Goal: Task Accomplishment & Management: Use online tool/utility

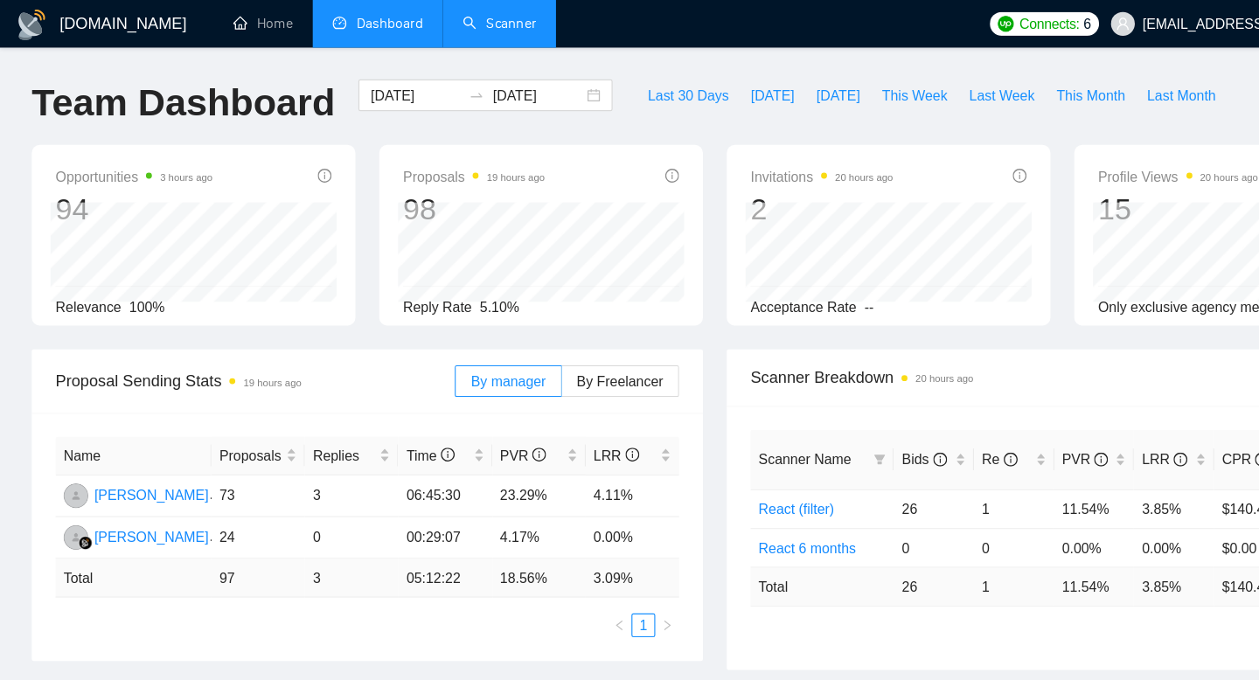
click at [435, 18] on link "Scanner" at bounding box center [440, 20] width 65 height 15
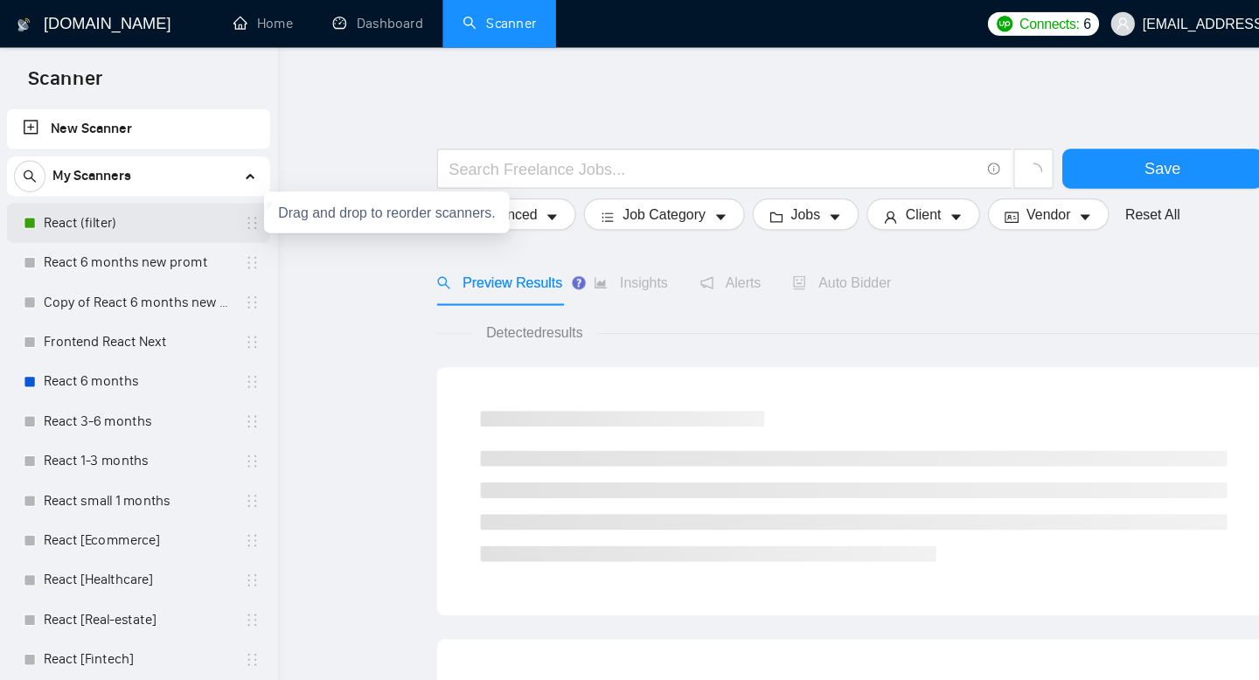
click at [218, 197] on icon "holder" at bounding box center [222, 197] width 14 height 14
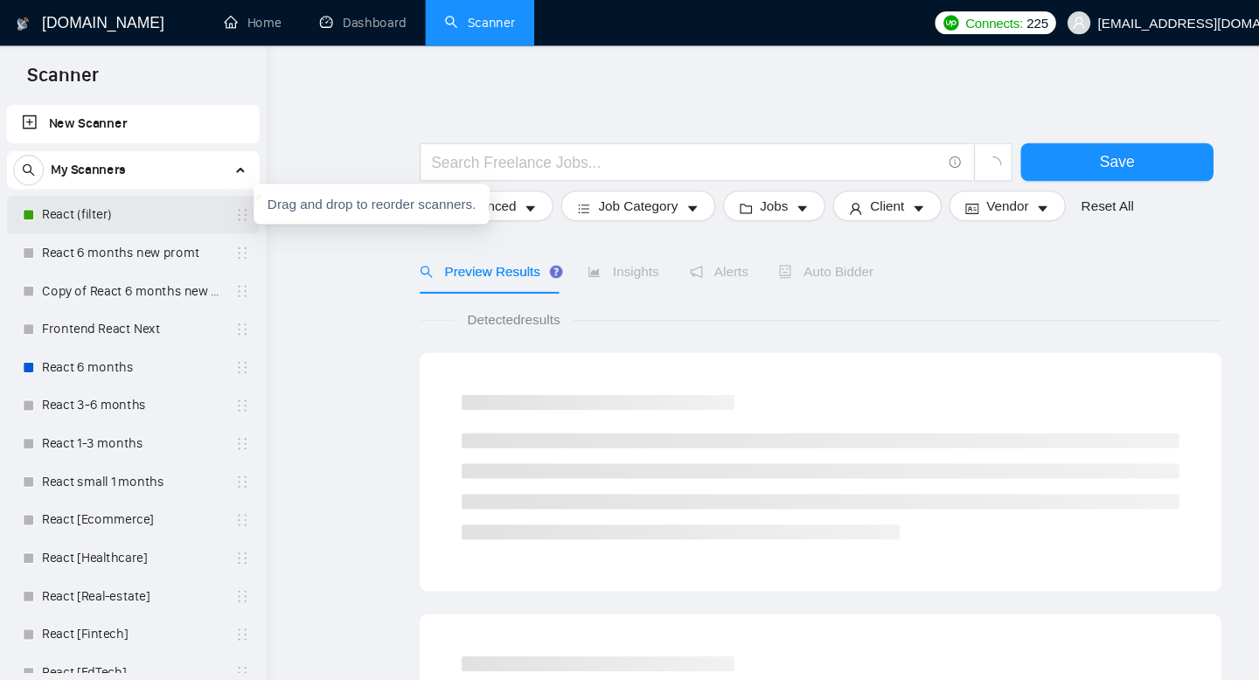
click at [217, 198] on icon "holder" at bounding box center [222, 197] width 14 height 14
click at [219, 194] on icon "holder" at bounding box center [222, 197] width 14 height 14
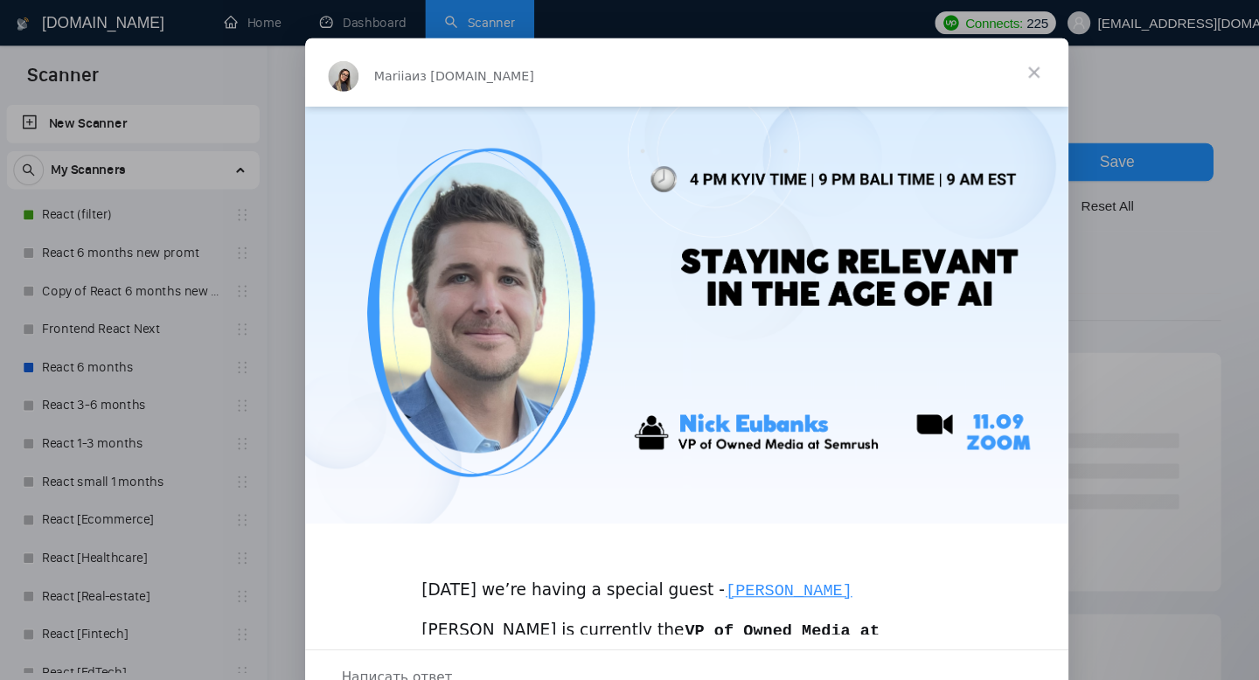
scroll to position [21, 0]
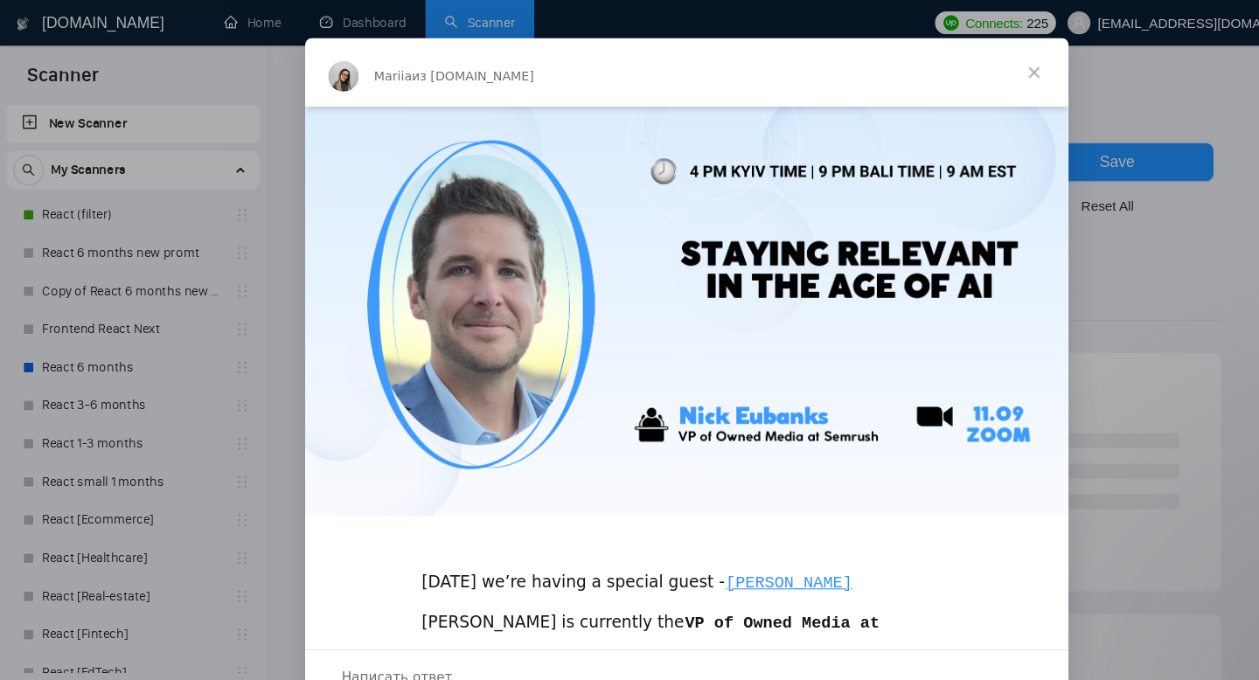
click at [949, 66] on span "Закрыть" at bounding box center [947, 66] width 63 height 63
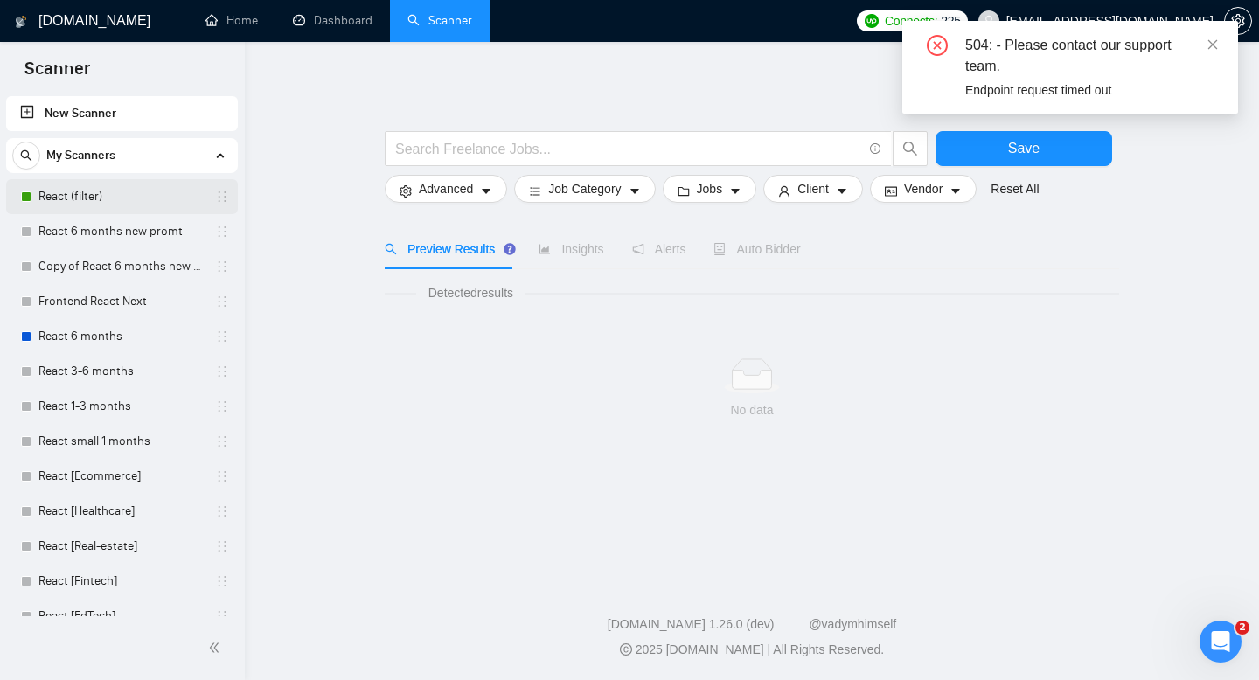
click at [227, 198] on div "React (filter)" at bounding box center [122, 196] width 232 height 35
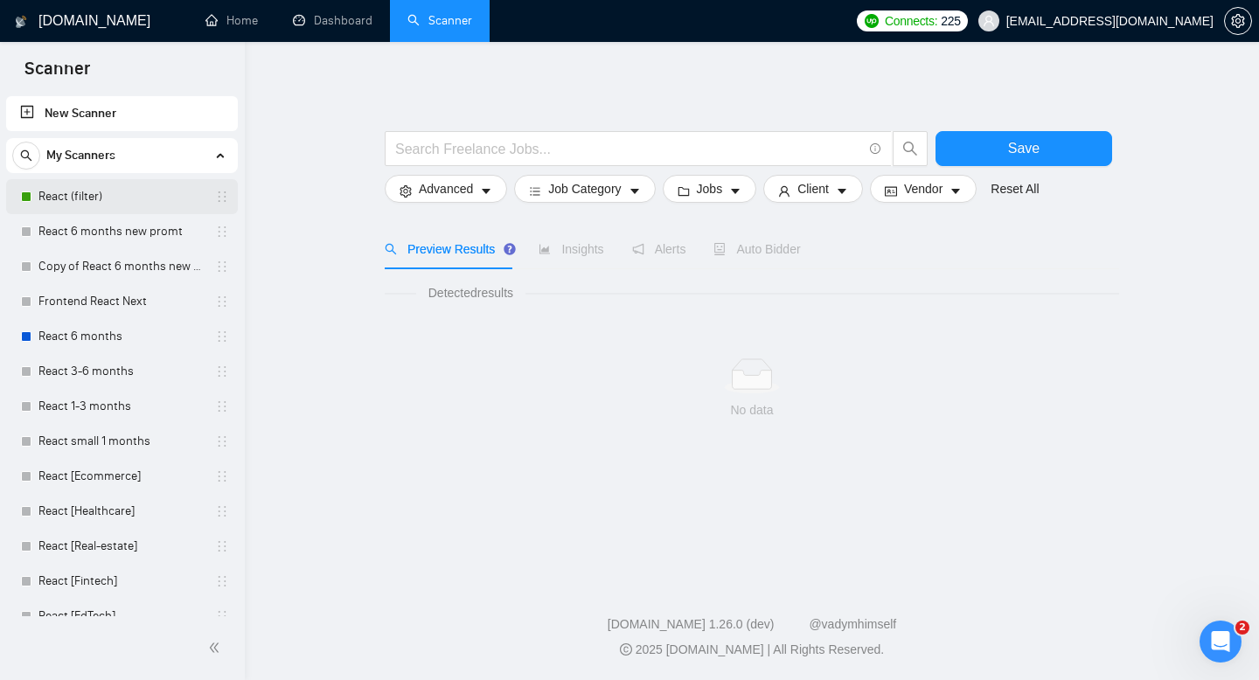
click at [215, 198] on icon "holder" at bounding box center [222, 197] width 14 height 14
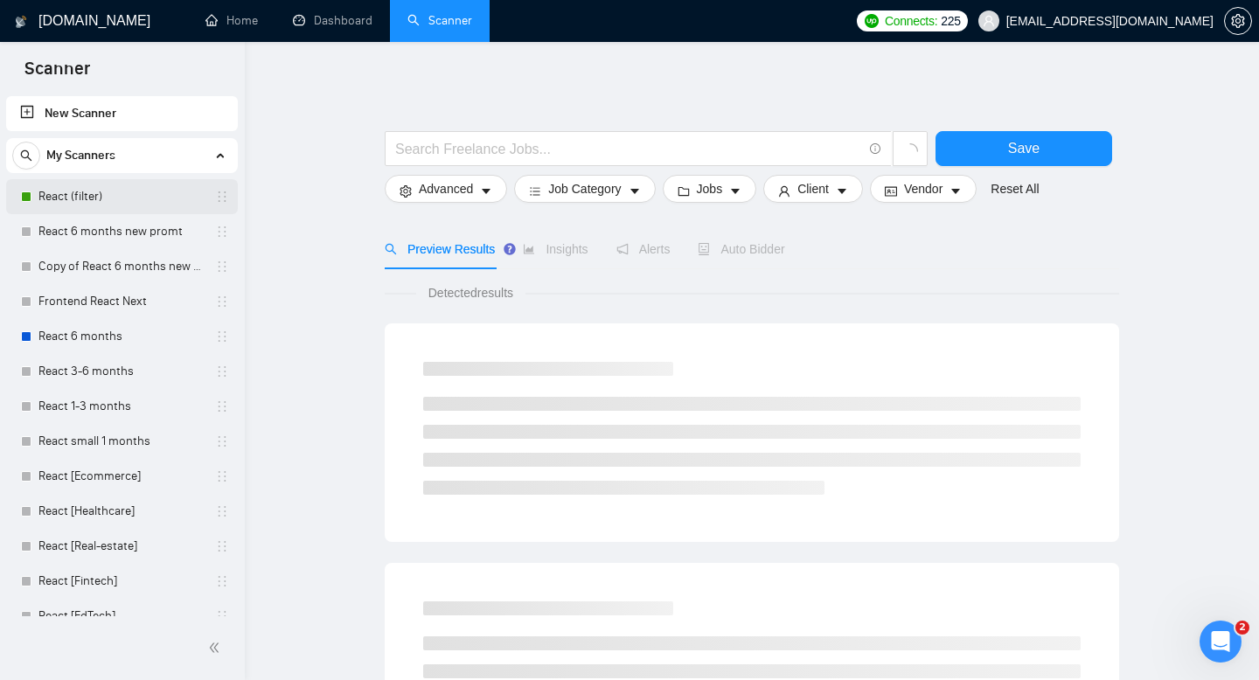
click at [154, 198] on link "React (filter)" at bounding box center [121, 196] width 166 height 35
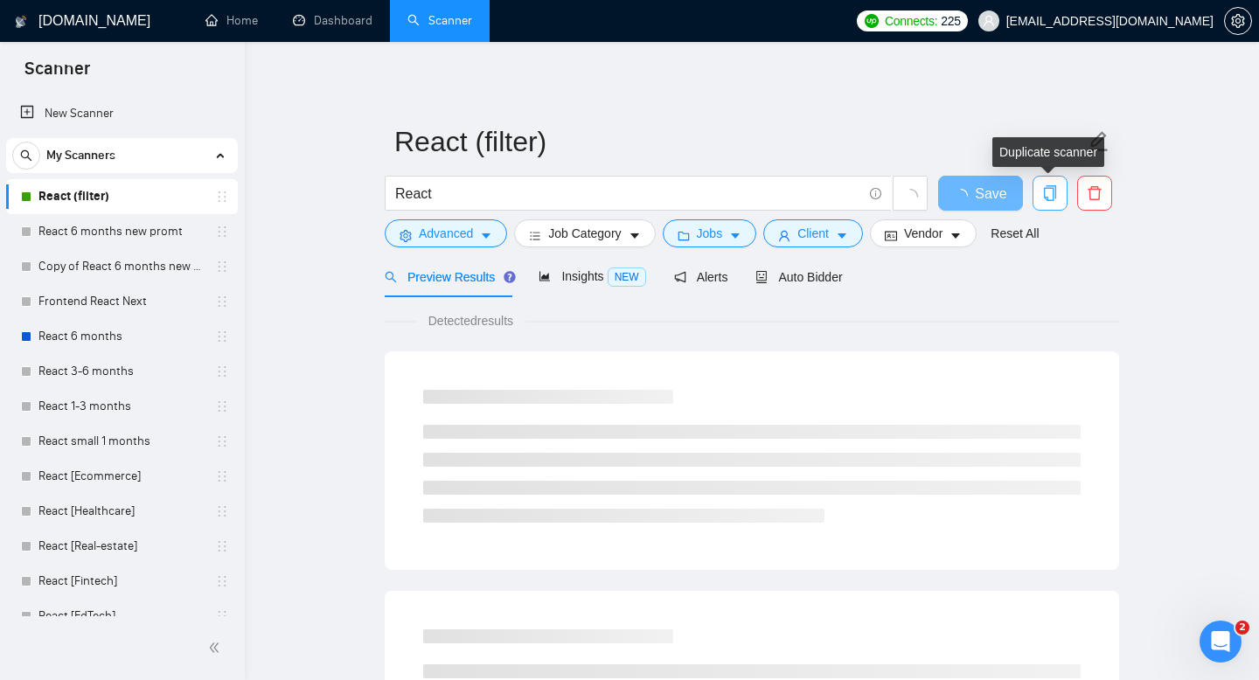
click at [1056, 195] on icon "copy" at bounding box center [1050, 193] width 12 height 16
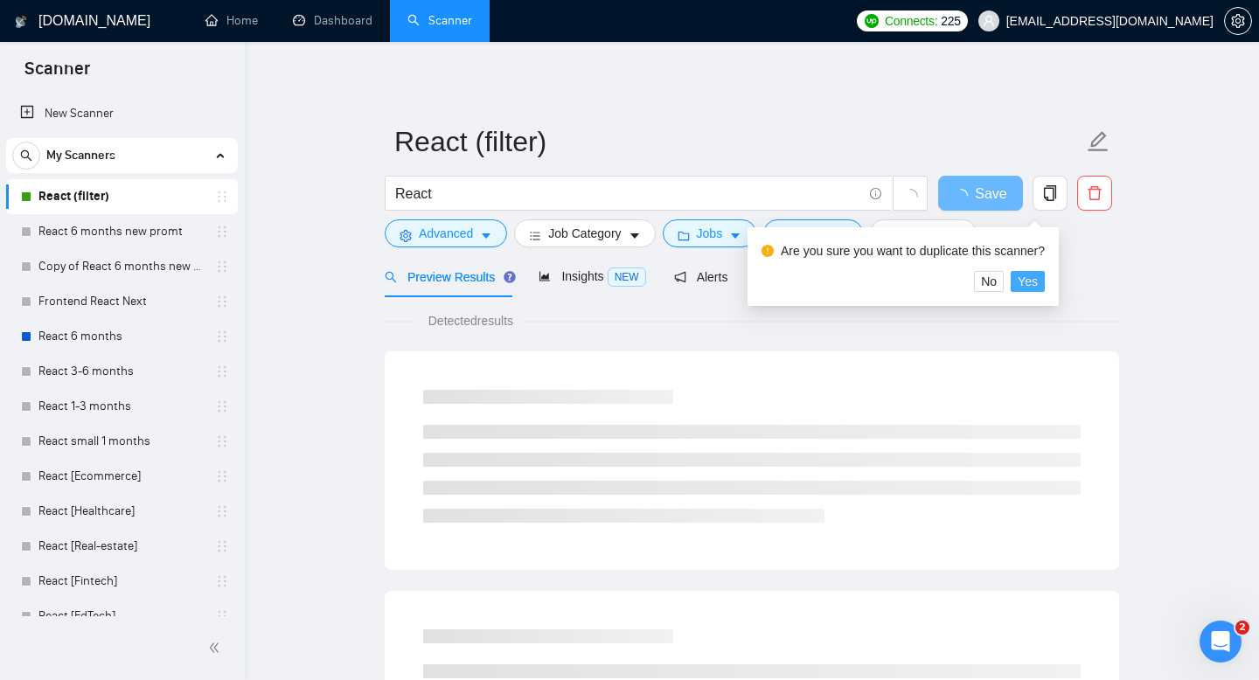
click at [1037, 279] on span "Yes" at bounding box center [1028, 281] width 20 height 19
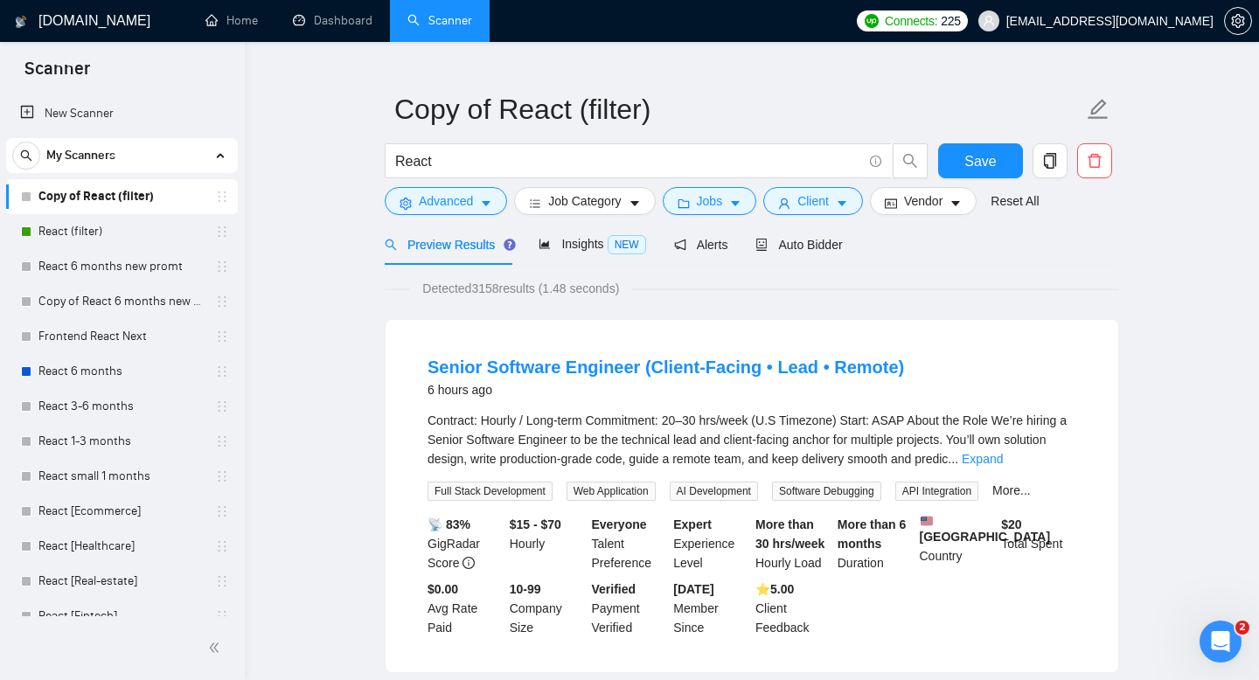
click at [108, 197] on link "Copy of React (filter)" at bounding box center [121, 196] width 166 height 35
click at [212, 204] on div "Copy of React (filter)" at bounding box center [125, 196] width 208 height 35
click at [177, 193] on link "Copy of React (filter)" at bounding box center [121, 196] width 166 height 35
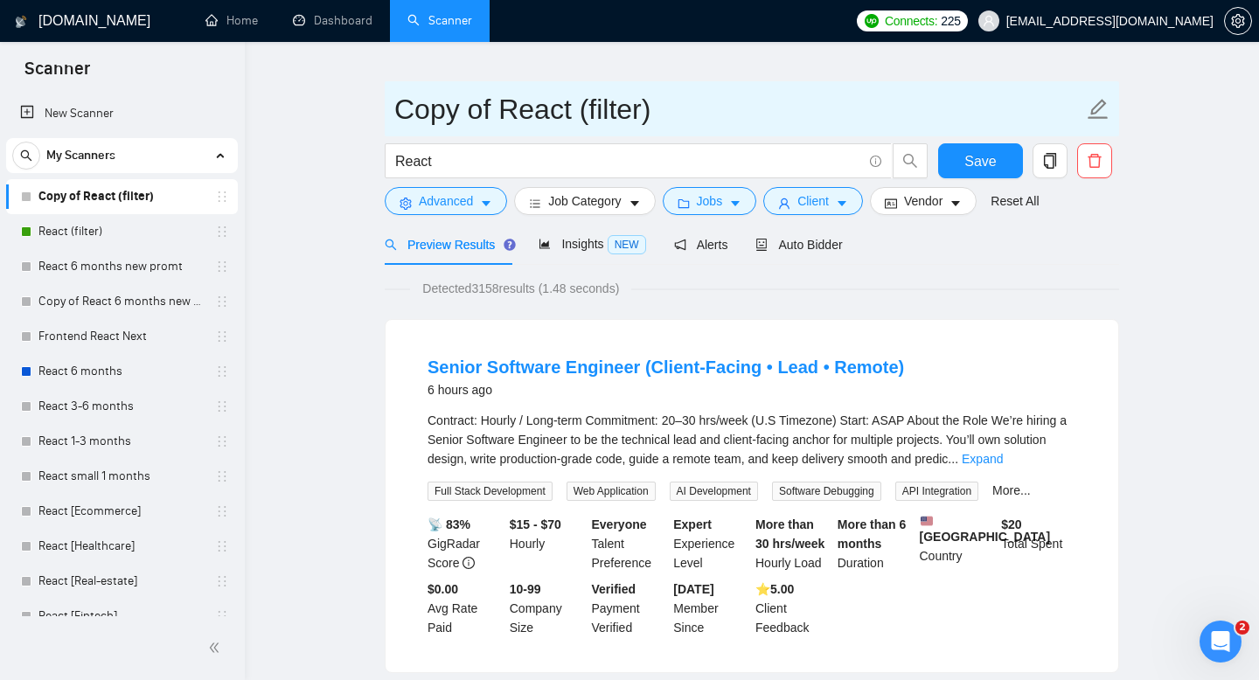
click at [562, 111] on input "Copy of React (filter)" at bounding box center [738, 109] width 689 height 44
click at [656, 112] on input "Copy of React (filter)" at bounding box center [738, 109] width 689 height 44
type input "Copy of React (filter) - A/B testing"
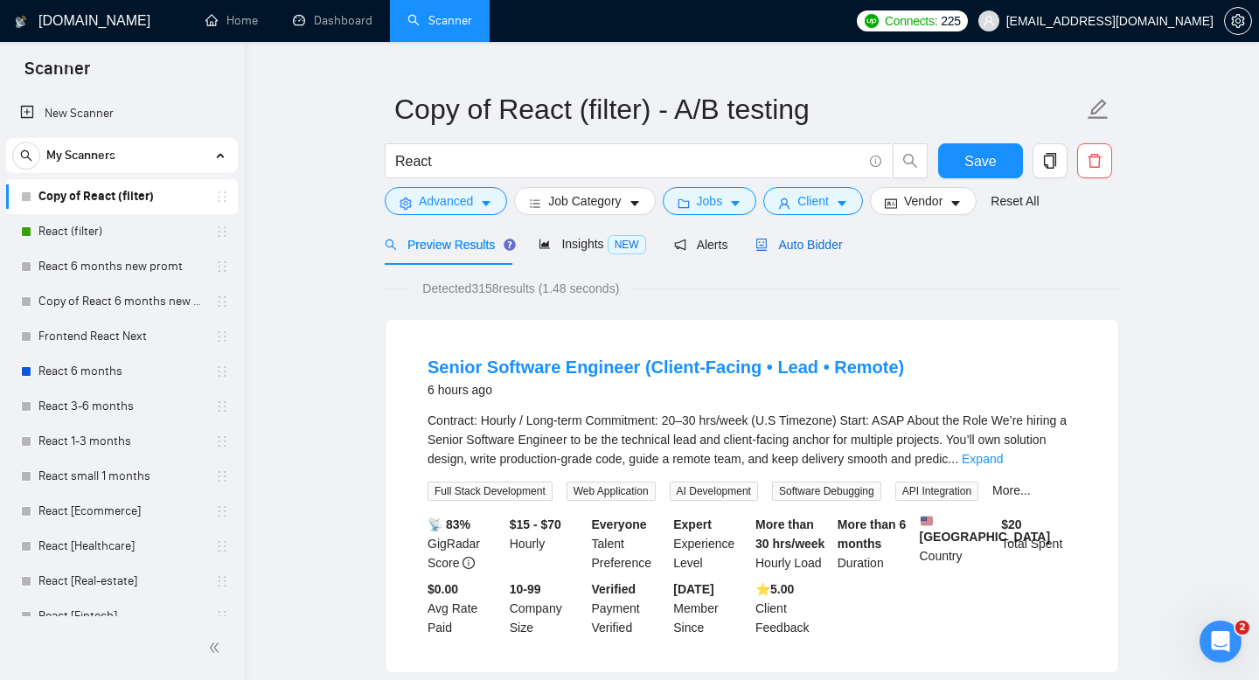
click at [798, 243] on span "Auto Bidder" at bounding box center [799, 245] width 87 height 14
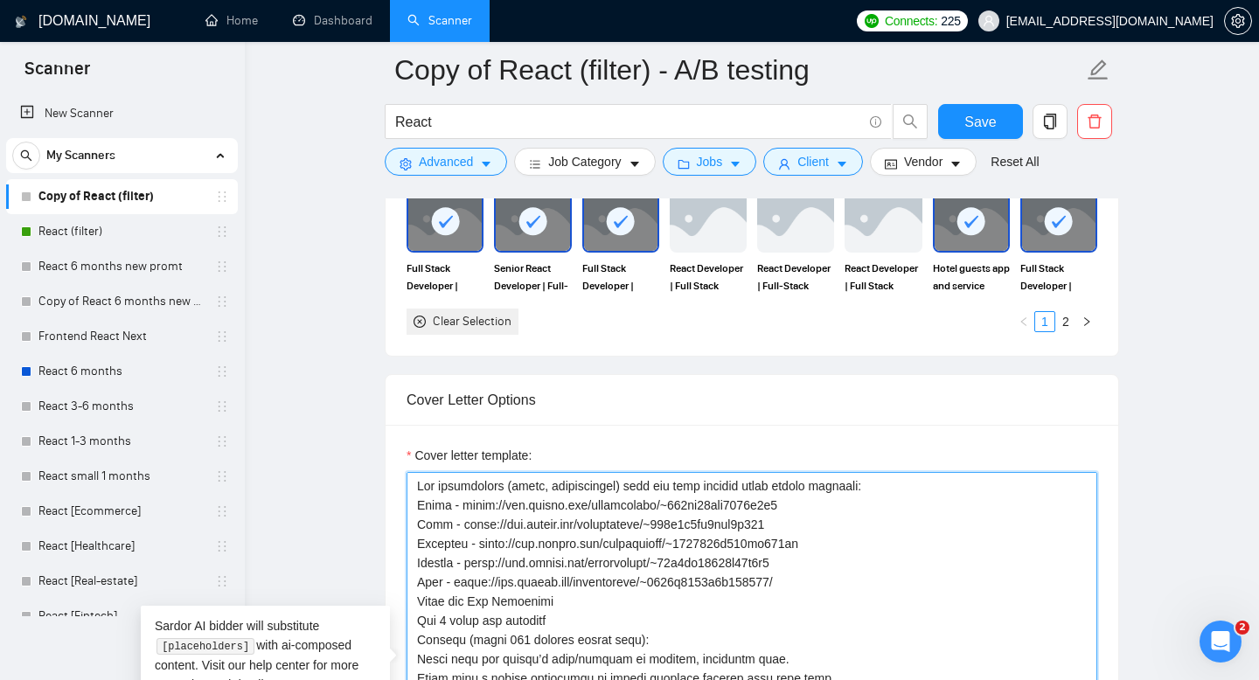
drag, startPoint x: 599, startPoint y: 522, endPoint x: 898, endPoint y: 585, distance: 305.6
click at [898, 585] on textarea "Cover letter template:" at bounding box center [752, 669] width 691 height 394
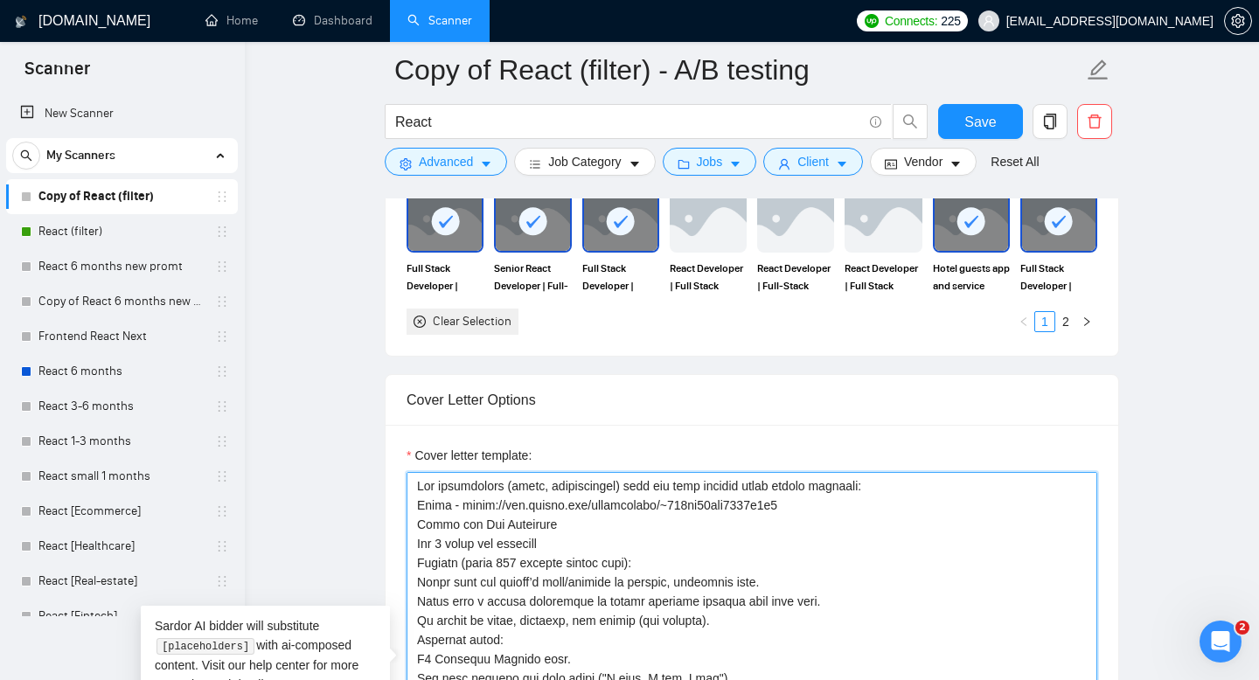
drag, startPoint x: 846, startPoint y: 509, endPoint x: 421, endPoint y: 510, distance: 425.9
click at [419, 510] on textarea "Cover letter template:" at bounding box center [752, 669] width 691 height 394
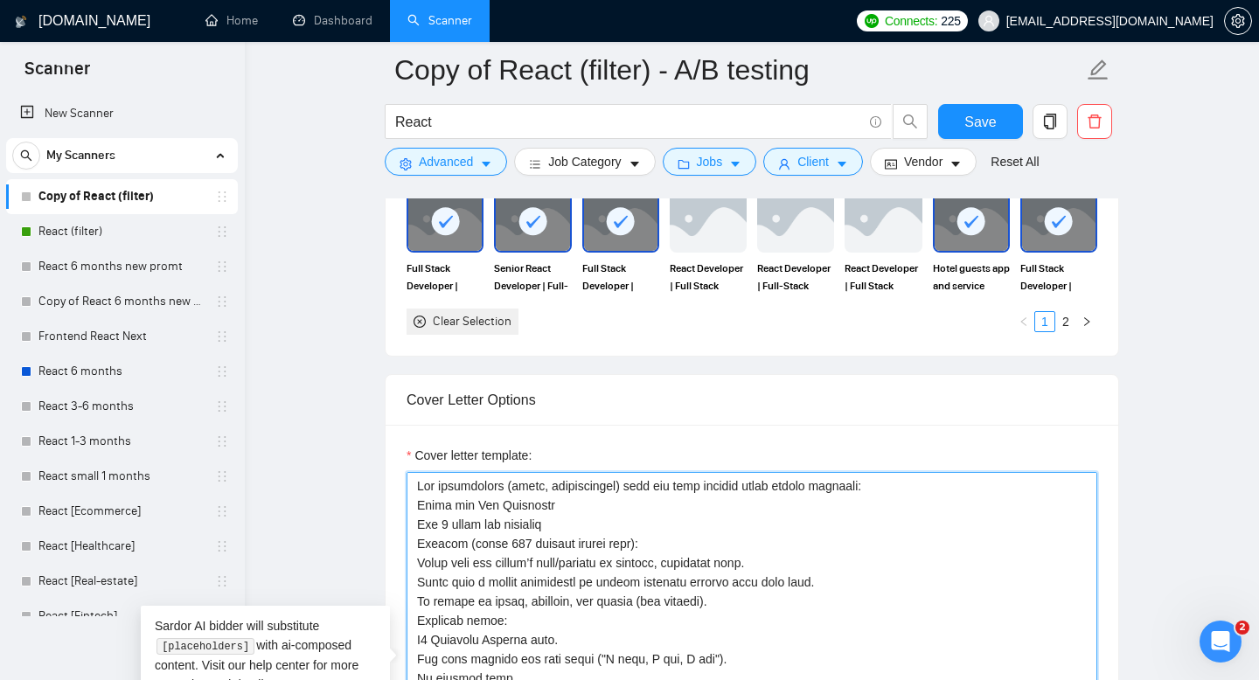
scroll to position [47, 0]
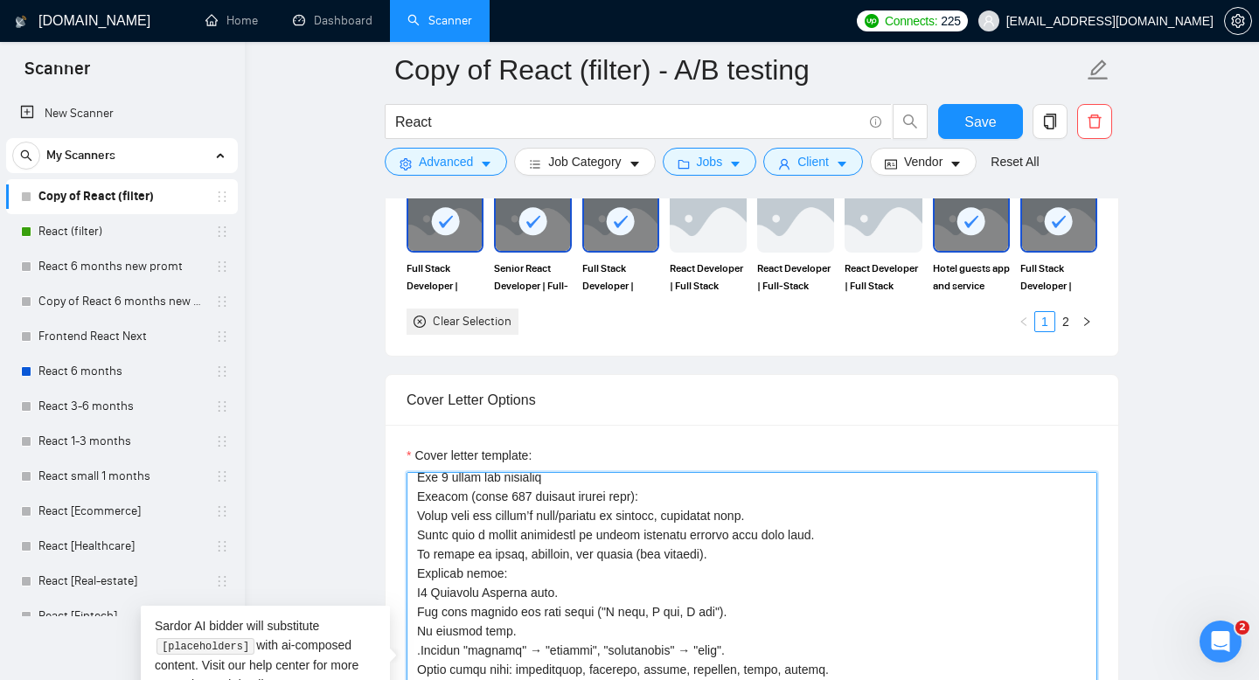
click at [498, 519] on textarea "Cover letter template:" at bounding box center [752, 669] width 691 height 394
click at [794, 514] on textarea "Cover letter template:" at bounding box center [752, 669] width 691 height 394
type textarea "Lor ipsumdolors (ametc, adipiscingel) sedd eiu temp incidid utlab etdolo magnaa…"
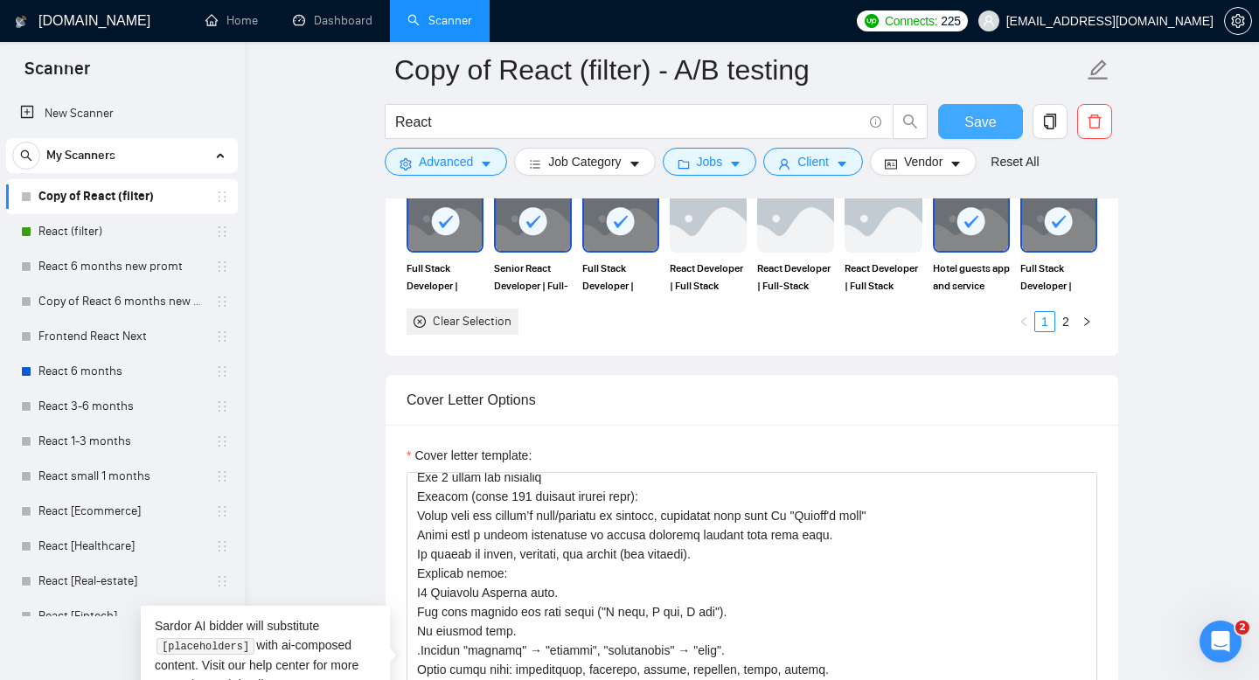
click at [967, 117] on span "Save" at bounding box center [980, 122] width 31 height 22
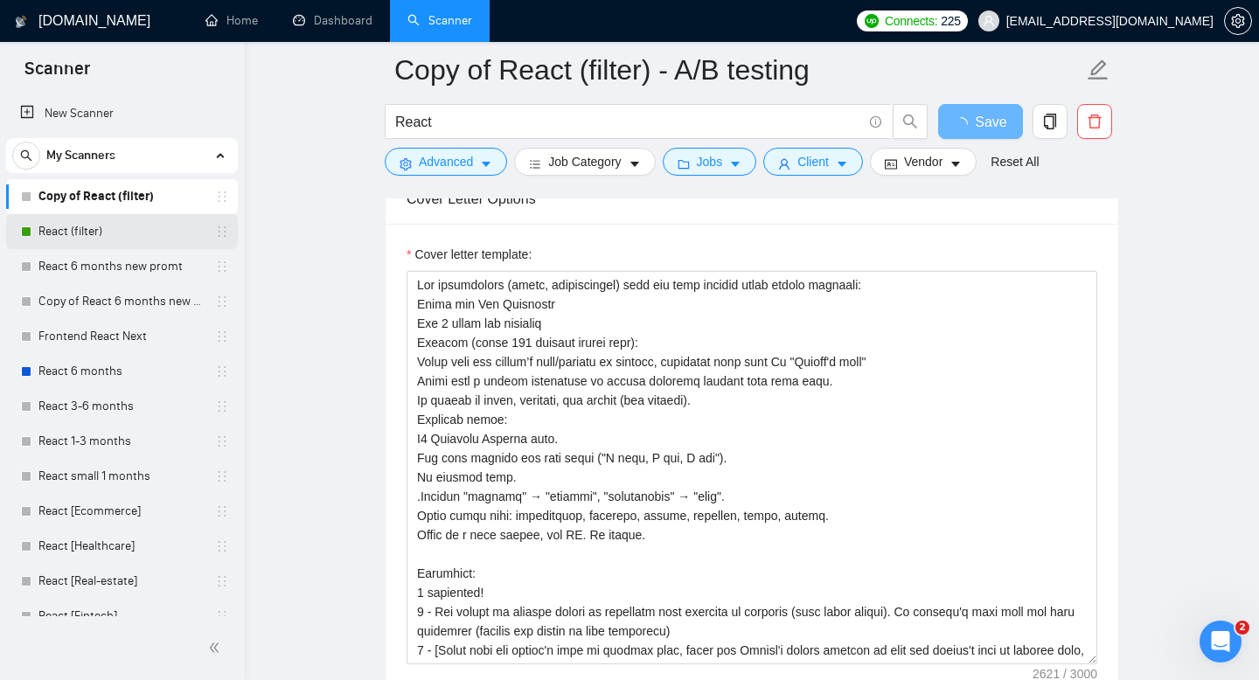
click at [98, 222] on link "React (filter)" at bounding box center [121, 231] width 166 height 35
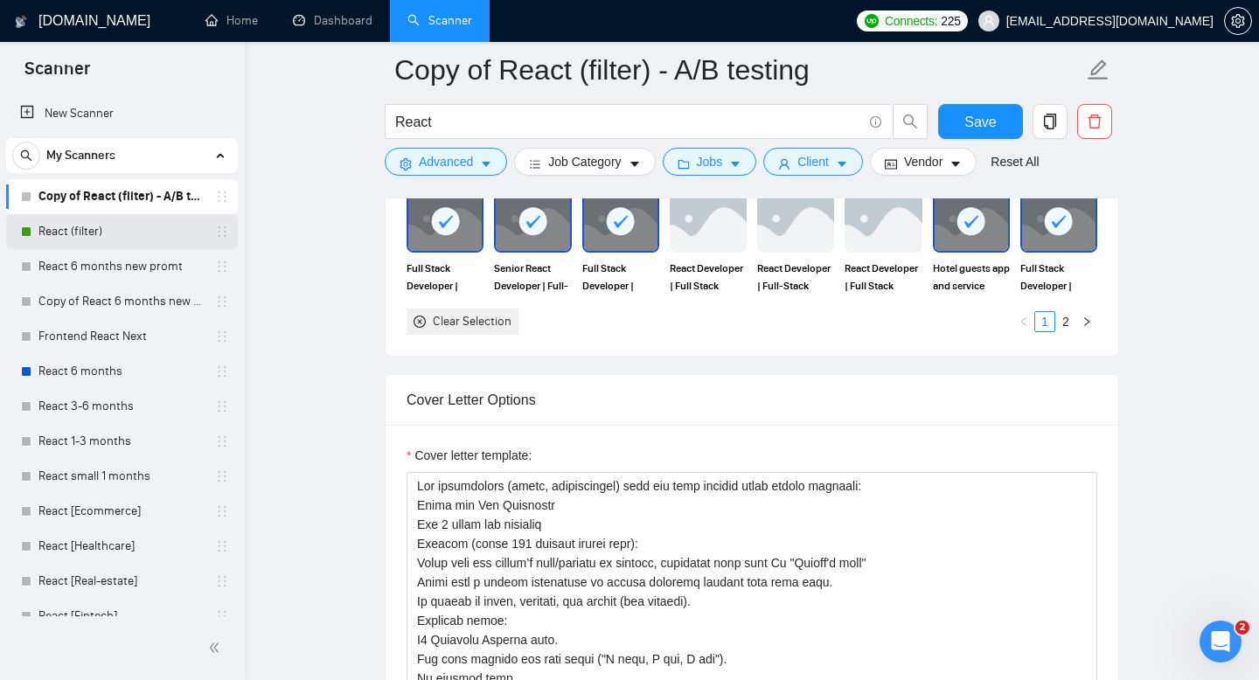
click at [143, 230] on link "React (filter)" at bounding box center [121, 231] width 166 height 35
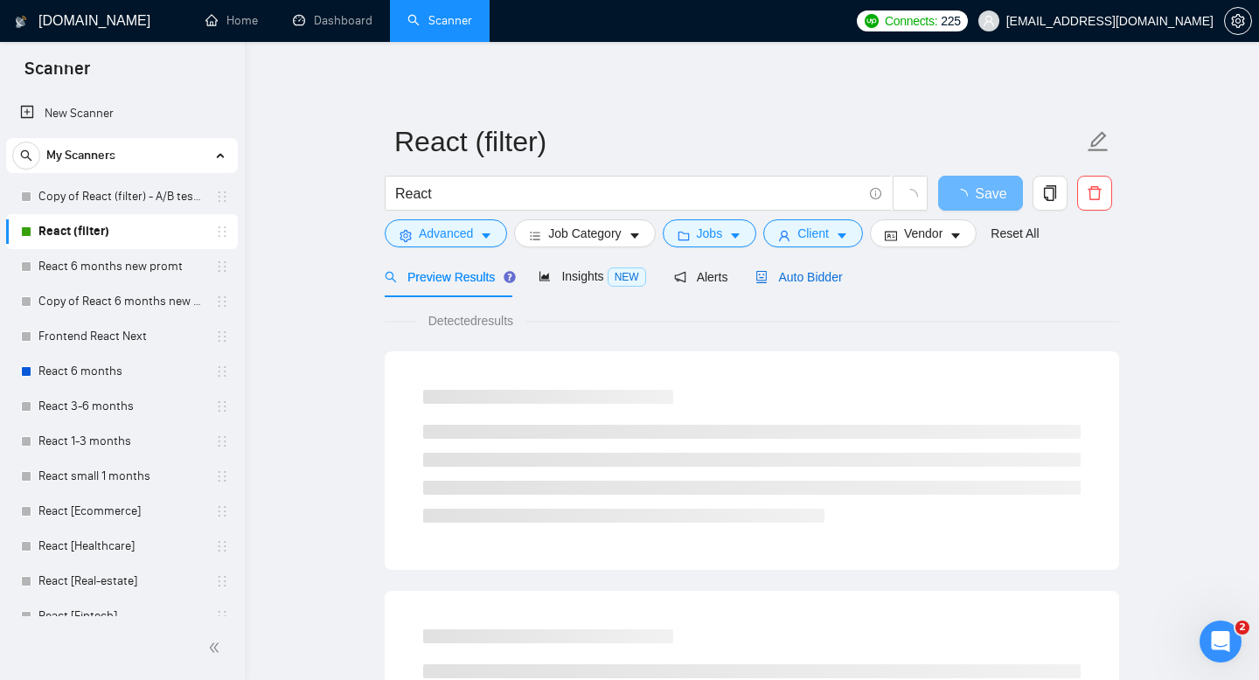
click at [790, 275] on span "Auto Bidder" at bounding box center [799, 277] width 87 height 14
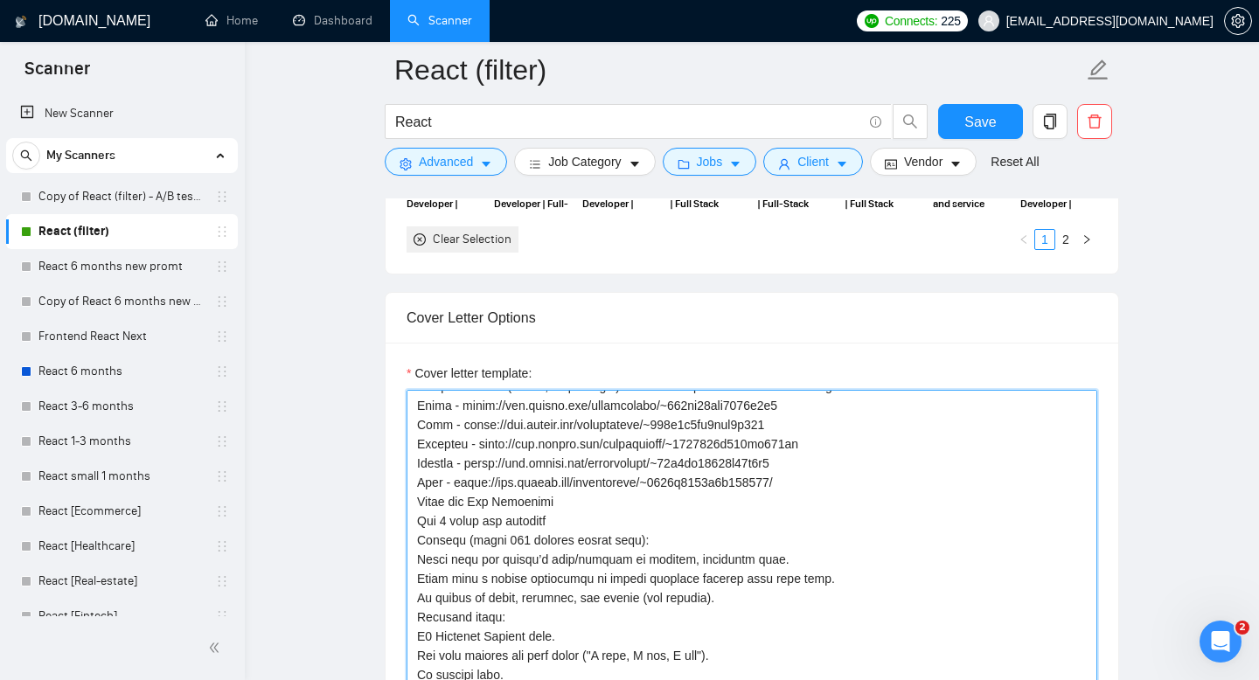
scroll to position [17, 0]
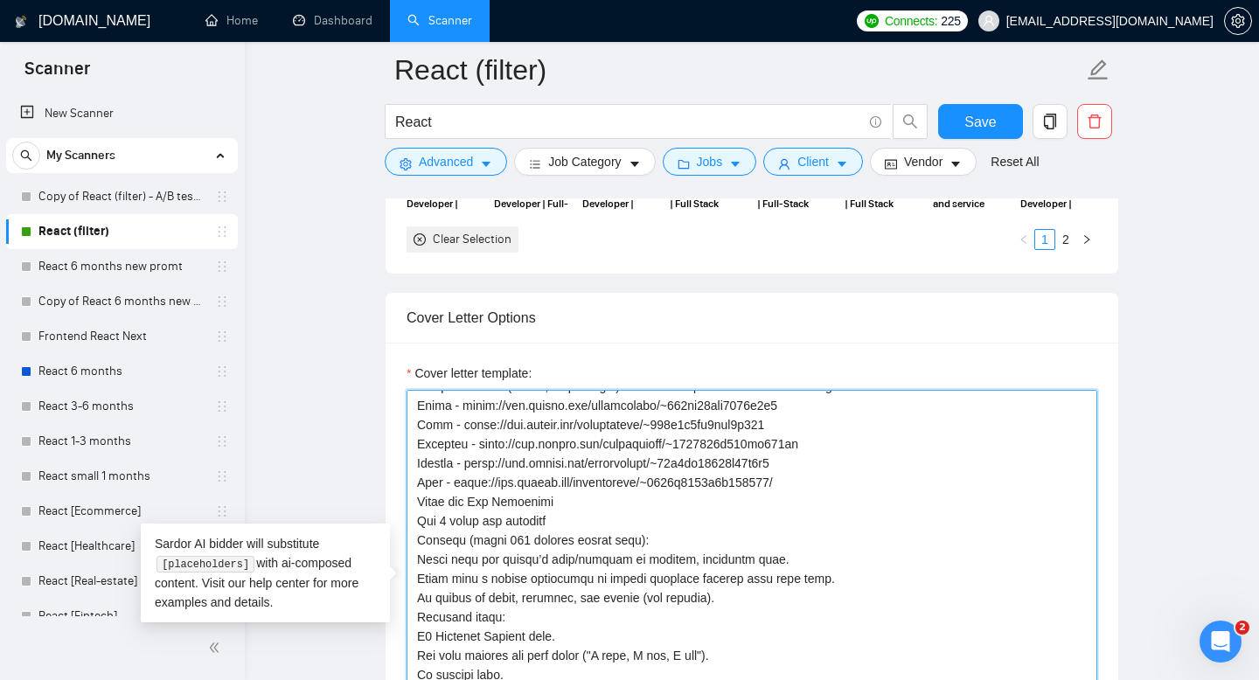
drag, startPoint x: 840, startPoint y: 483, endPoint x: 408, endPoint y: 421, distance: 436.4
click at [408, 422] on textarea "Cover letter template:" at bounding box center [752, 587] width 691 height 394
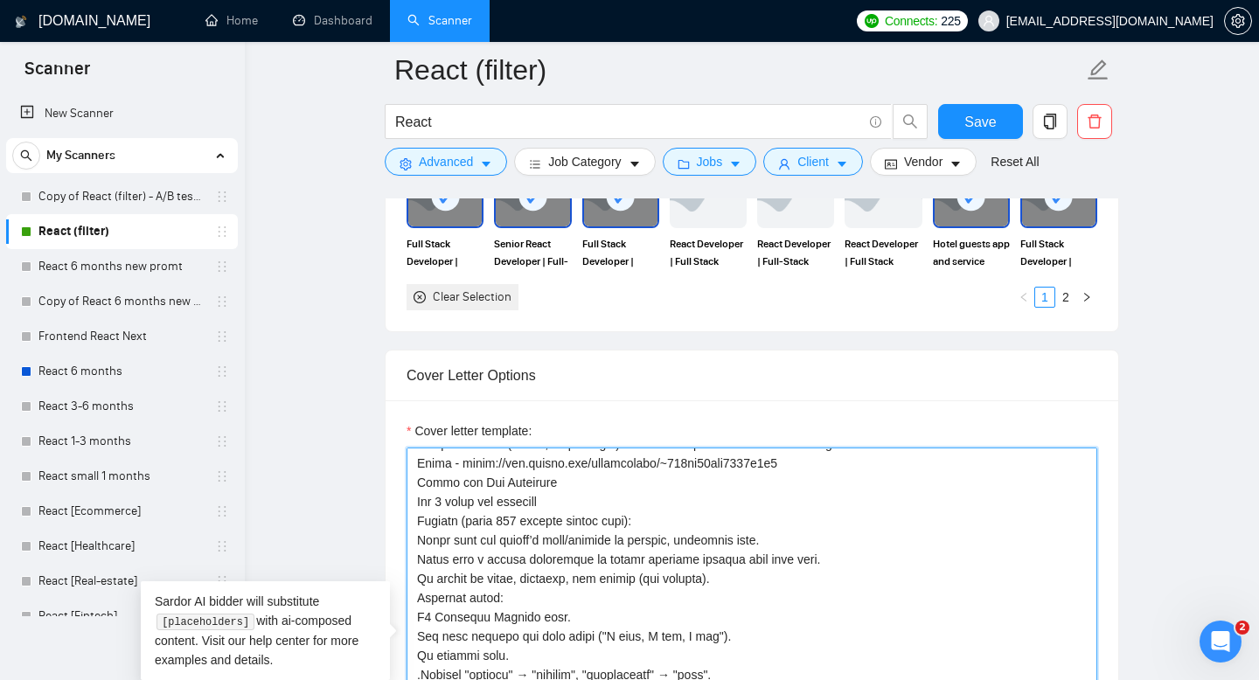
scroll to position [1971, 0]
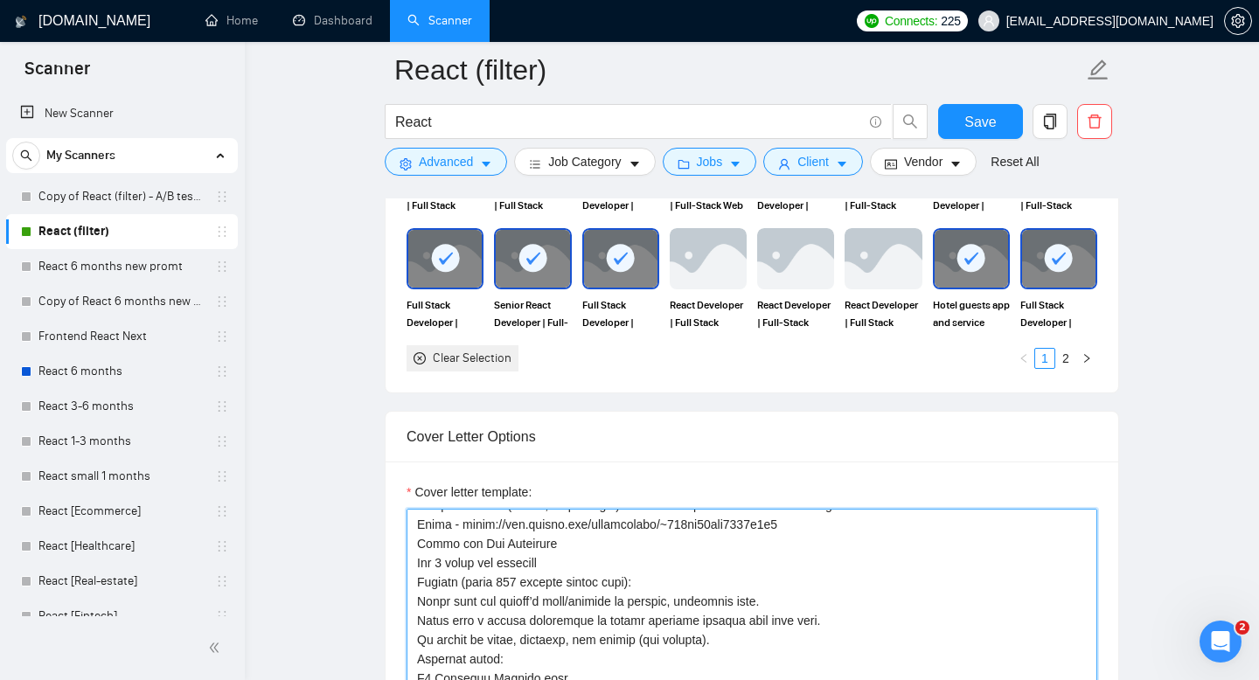
drag, startPoint x: 847, startPoint y: 526, endPoint x: 375, endPoint y: 530, distance: 472.2
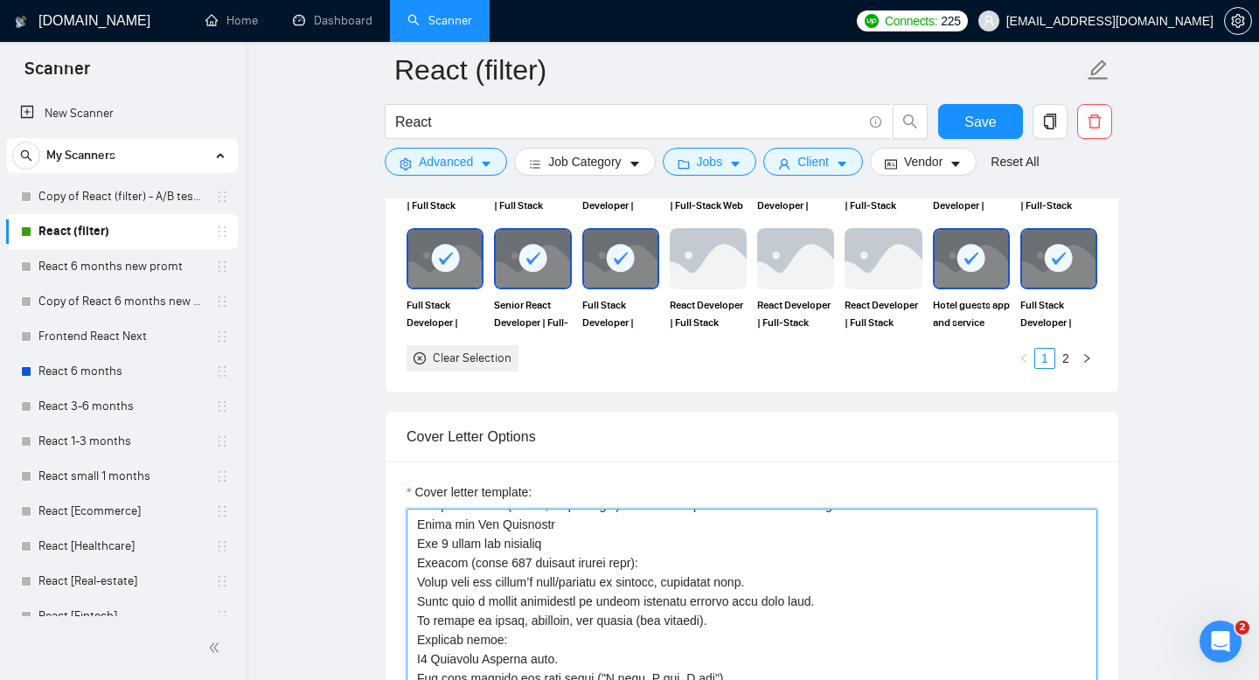
scroll to position [0, 0]
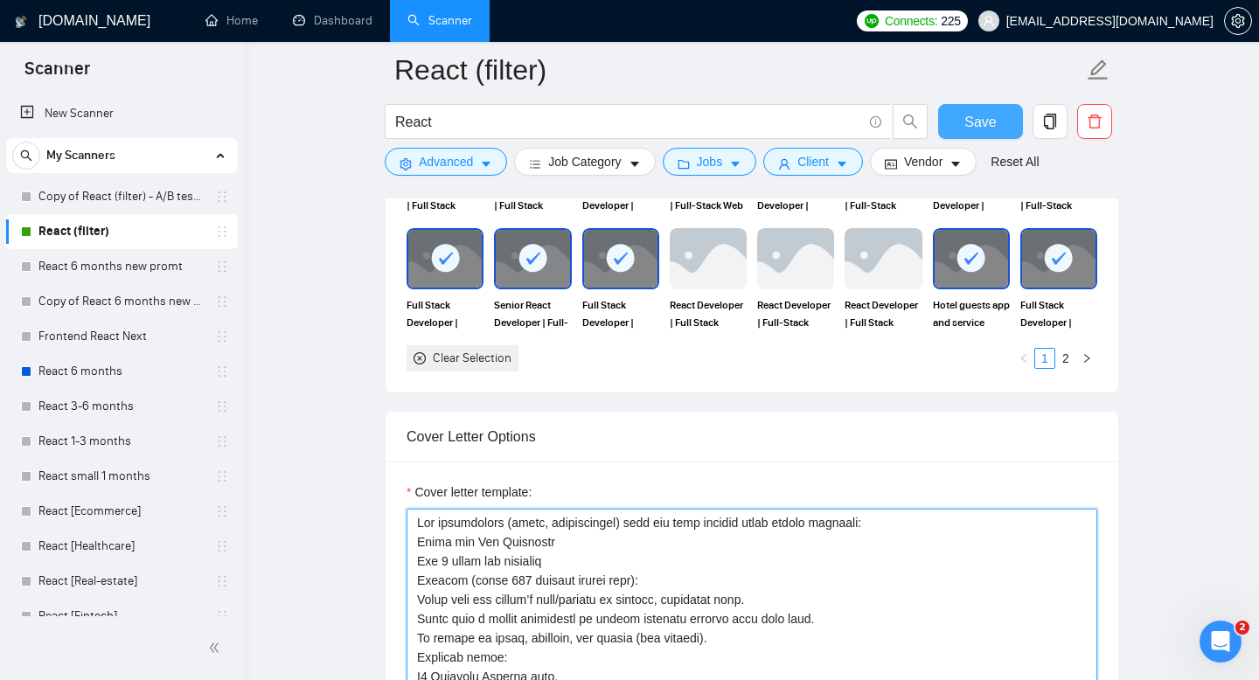
type textarea "Lor ipsumdolors (ametc, adipiscingel) sedd eiu temp incidid utlab etdolo magnaa…"
click at [972, 118] on span "Save" at bounding box center [980, 122] width 31 height 22
